Goal: Task Accomplishment & Management: Use online tool/utility

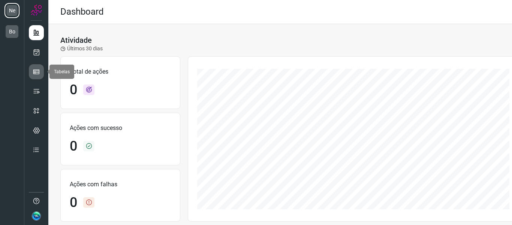
click at [33, 72] on icon at bounding box center [36, 71] width 7 height 7
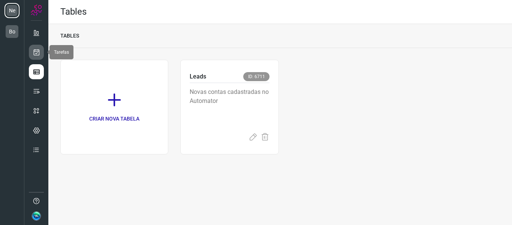
click at [38, 49] on icon at bounding box center [37, 51] width 8 height 7
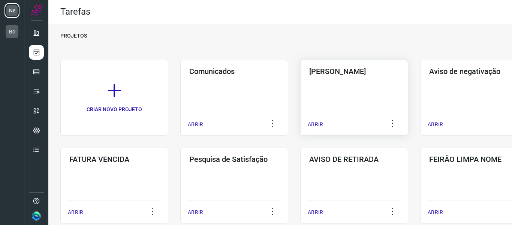
click at [420, 95] on div "Pós Serviço ABRIR" at bounding box center [474, 98] width 108 height 76
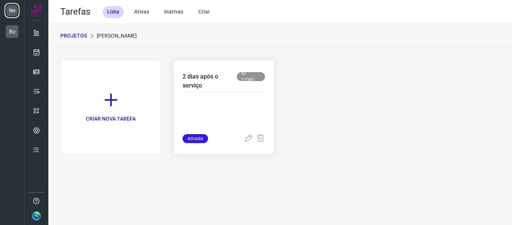
click at [236, 111] on p at bounding box center [224, 114] width 82 height 37
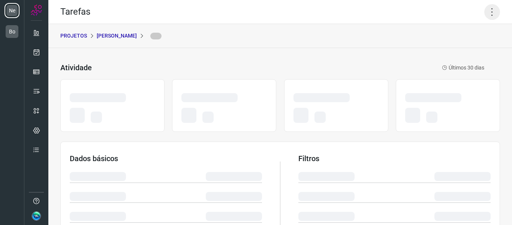
click at [488, 13] on icon at bounding box center [492, 12] width 16 height 16
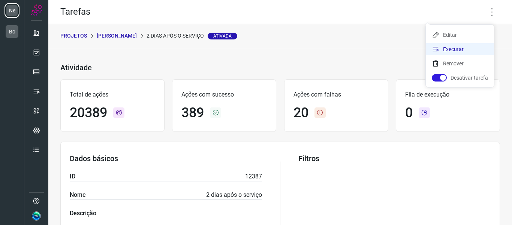
click at [466, 48] on li "Executar" at bounding box center [460, 49] width 68 height 12
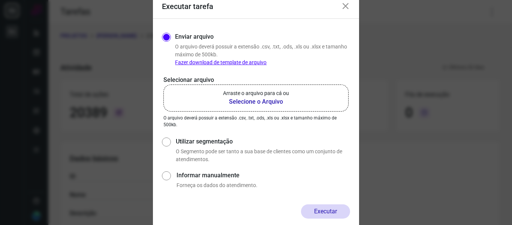
click at [267, 99] on b "Selecione o Arquivo" at bounding box center [256, 101] width 66 height 9
click at [0, 0] on input "Arraste o arquivo para cá ou Selecione o Arquivo" at bounding box center [0, 0] width 0 height 0
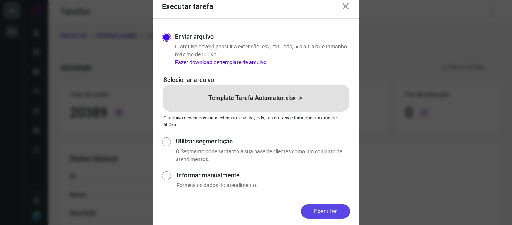
click at [321, 213] on button "Executar" at bounding box center [325, 211] width 49 height 14
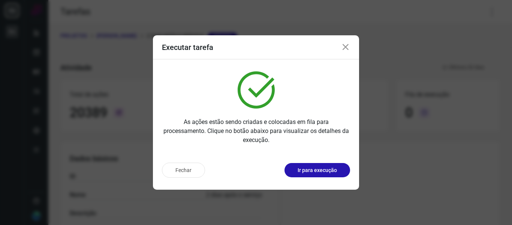
click at [302, 127] on p "As ações estão sendo criadas e colocadas em fila para processamento. Clique no …" at bounding box center [256, 130] width 188 height 27
click at [319, 173] on p "Ir para execução" at bounding box center [317, 170] width 39 height 8
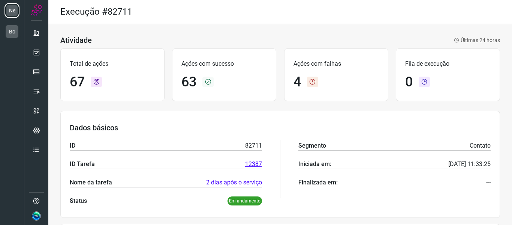
click at [194, 125] on h3 "Dados básicos" at bounding box center [280, 127] width 421 height 9
